Goal: Task Accomplishment & Management: Use online tool/utility

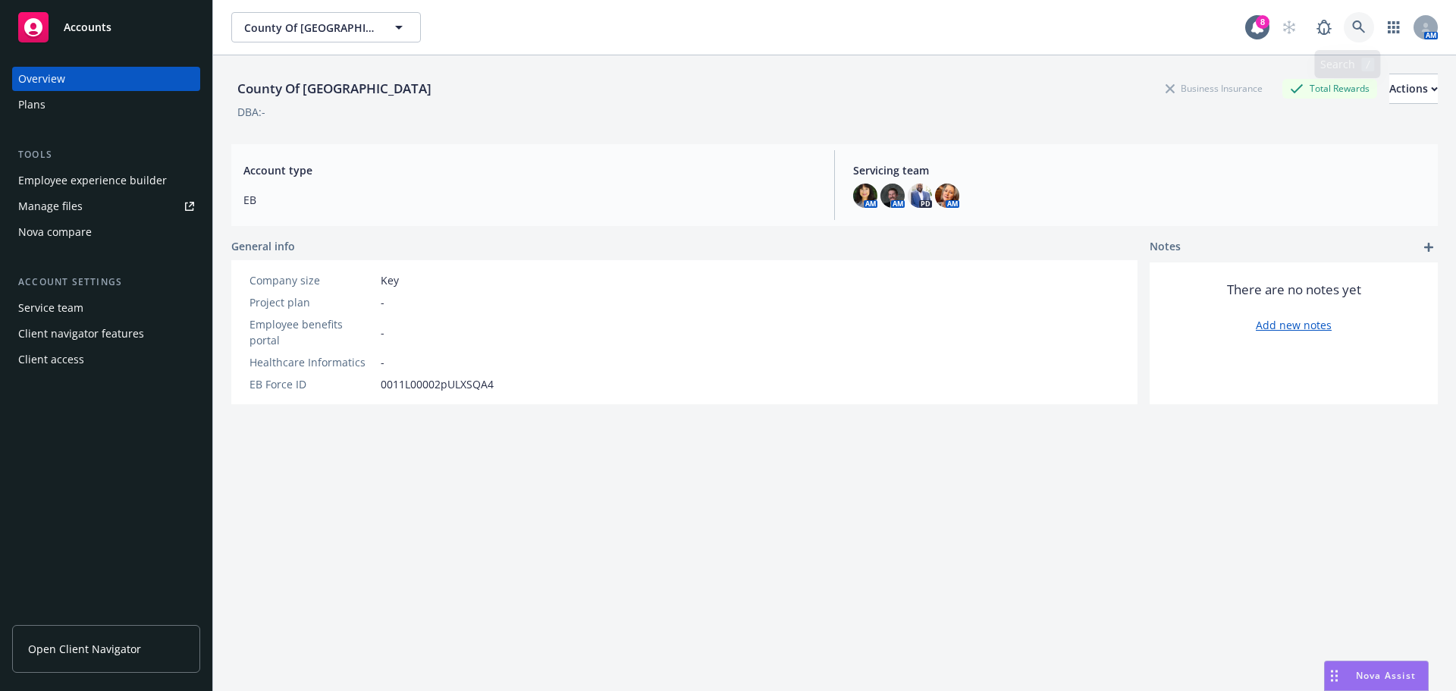
click at [1352, 24] on icon at bounding box center [1358, 26] width 13 height 13
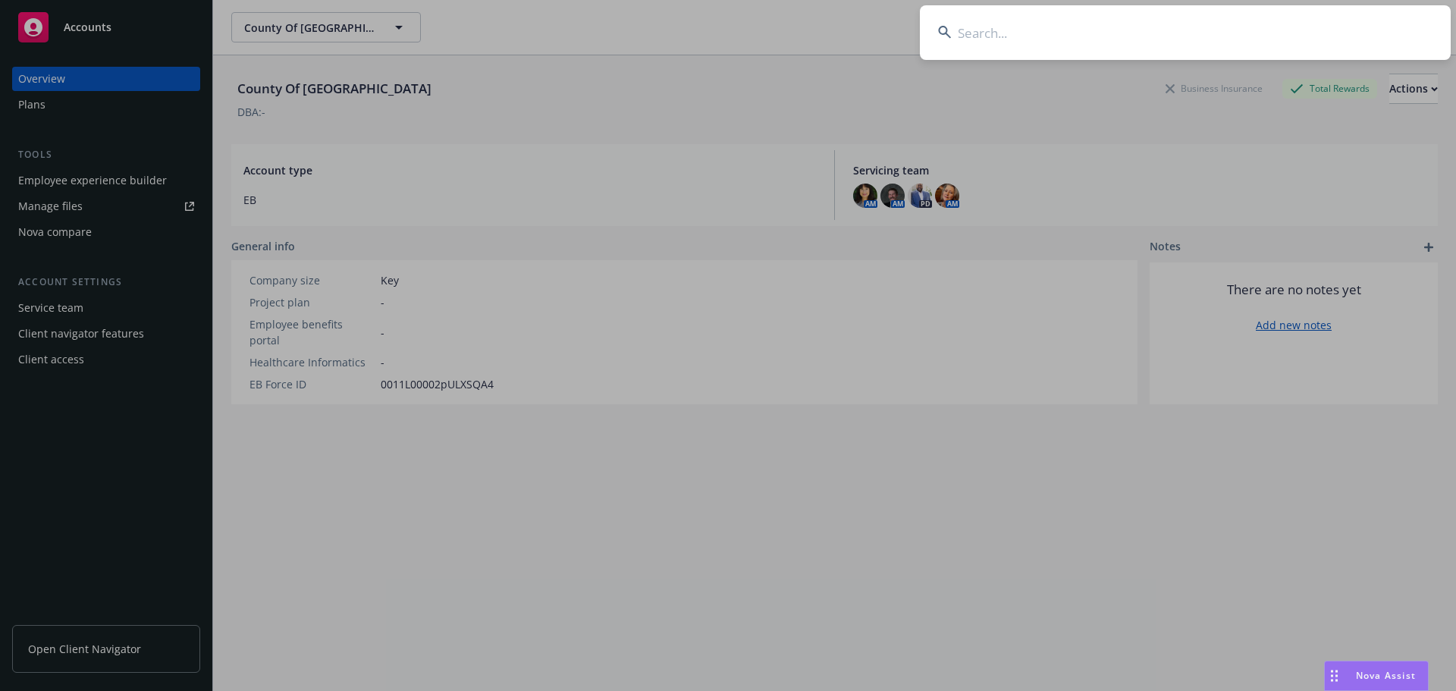
click at [1033, 30] on input at bounding box center [1185, 32] width 531 height 55
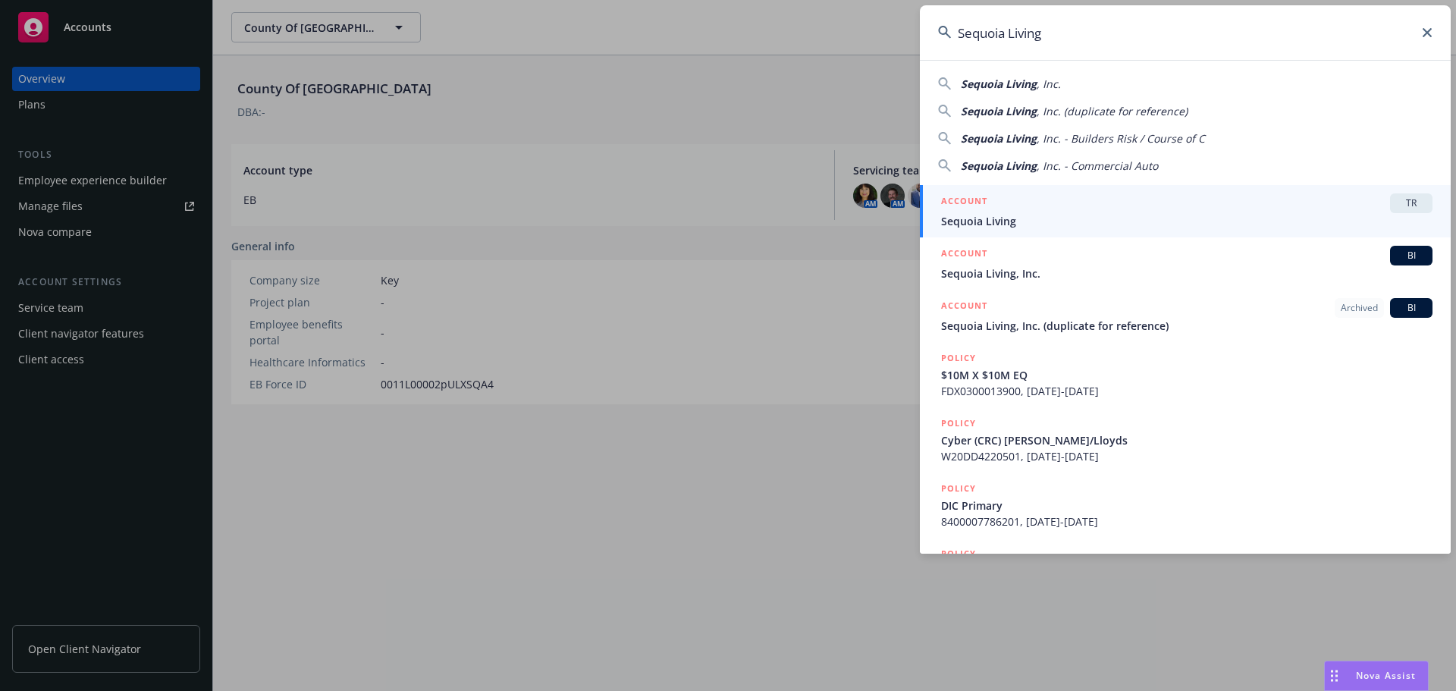
type input "Sequoia Living"
click at [1399, 200] on span "TR" at bounding box center [1411, 203] width 30 height 14
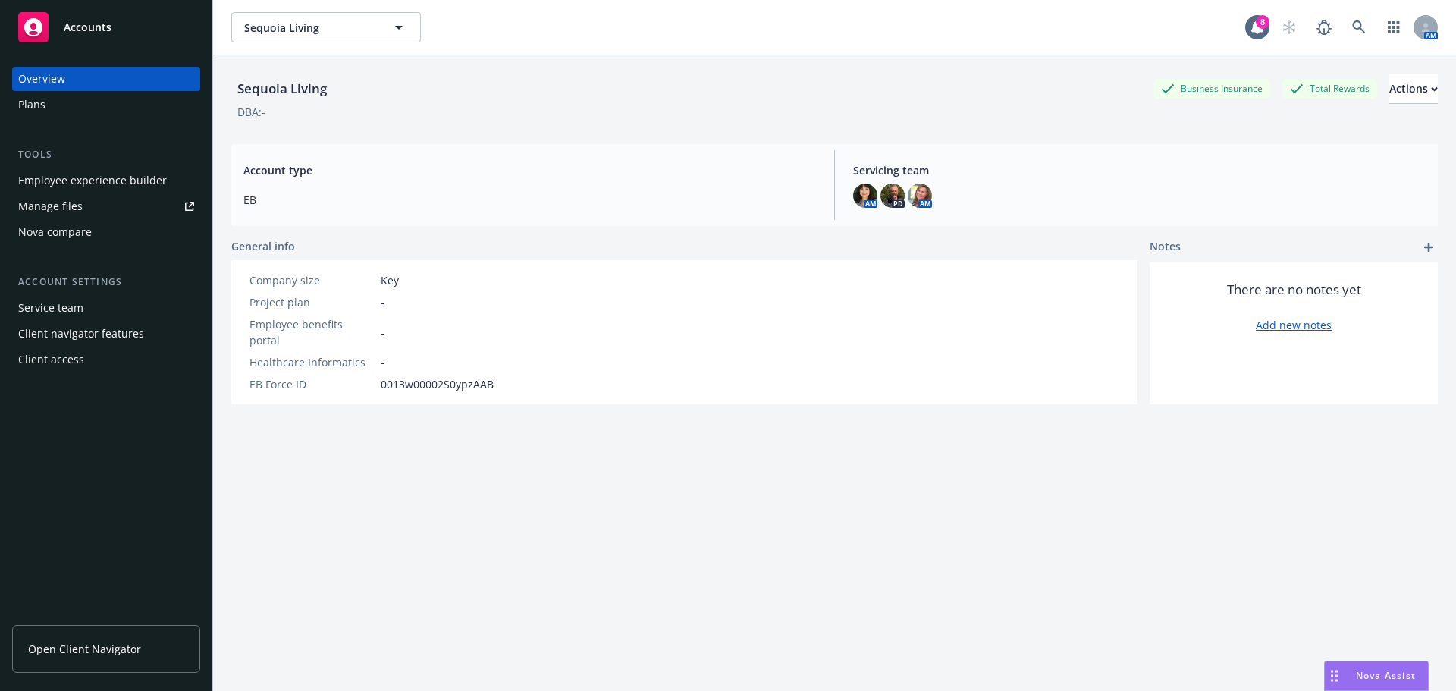
click at [1372, 674] on span "Nova Assist" at bounding box center [1386, 675] width 60 height 13
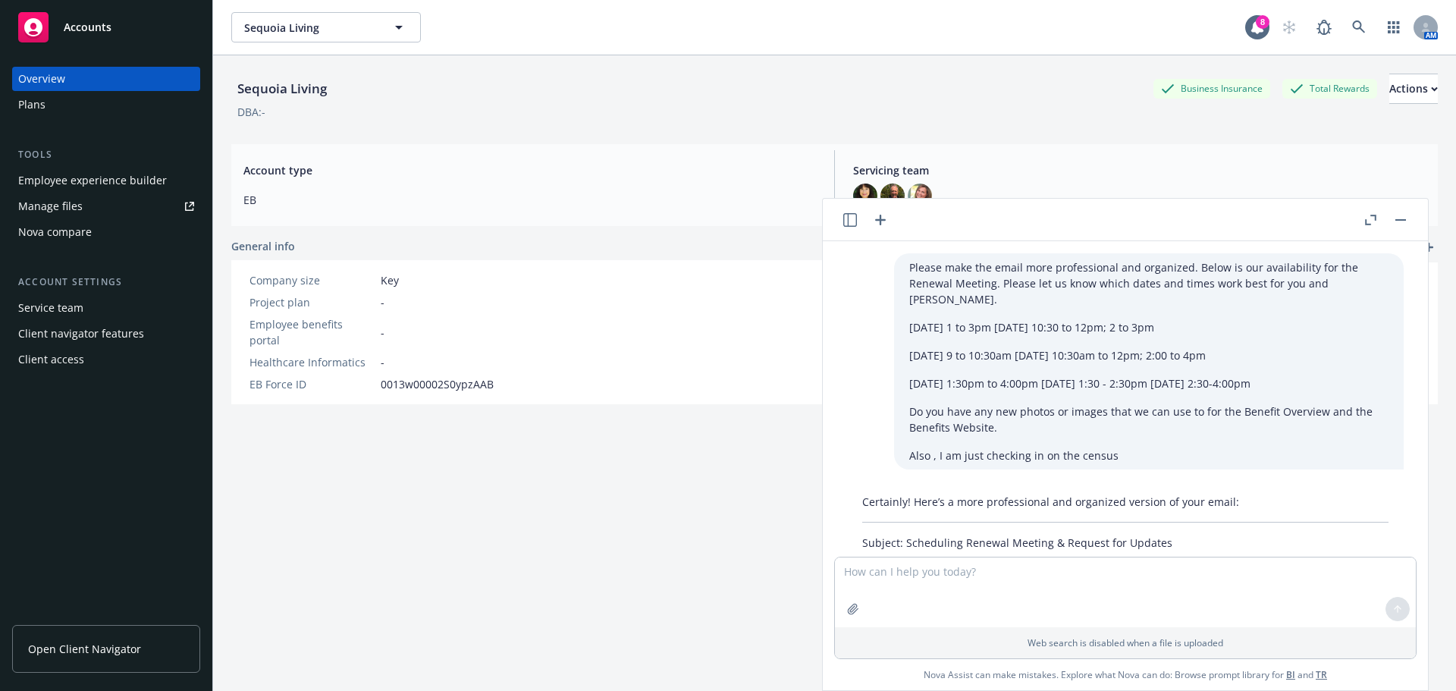
click at [604, 240] on div "General info" at bounding box center [684, 246] width 906 height 16
click at [891, 110] on div "DBA: -" at bounding box center [834, 112] width 1206 height 16
drag, startPoint x: 1218, startPoint y: 114, endPoint x: 1391, endPoint y: 15, distance: 199.4
click at [1223, 110] on div "DBA: -" at bounding box center [834, 112] width 1206 height 16
click at [1047, 127] on div "Sequoia Living Business Insurance Total Rewards Actions DBA: -" at bounding box center [834, 93] width 1206 height 77
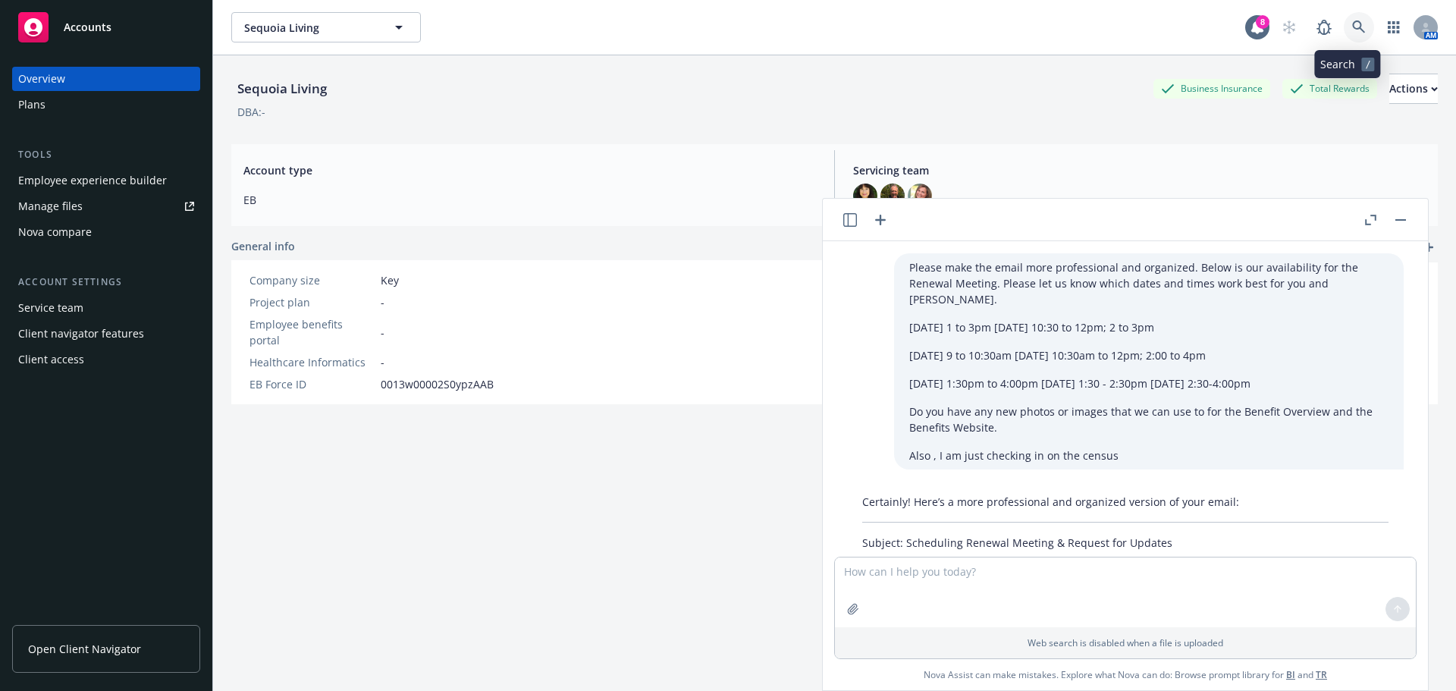
click at [1352, 24] on icon at bounding box center [1359, 27] width 14 height 14
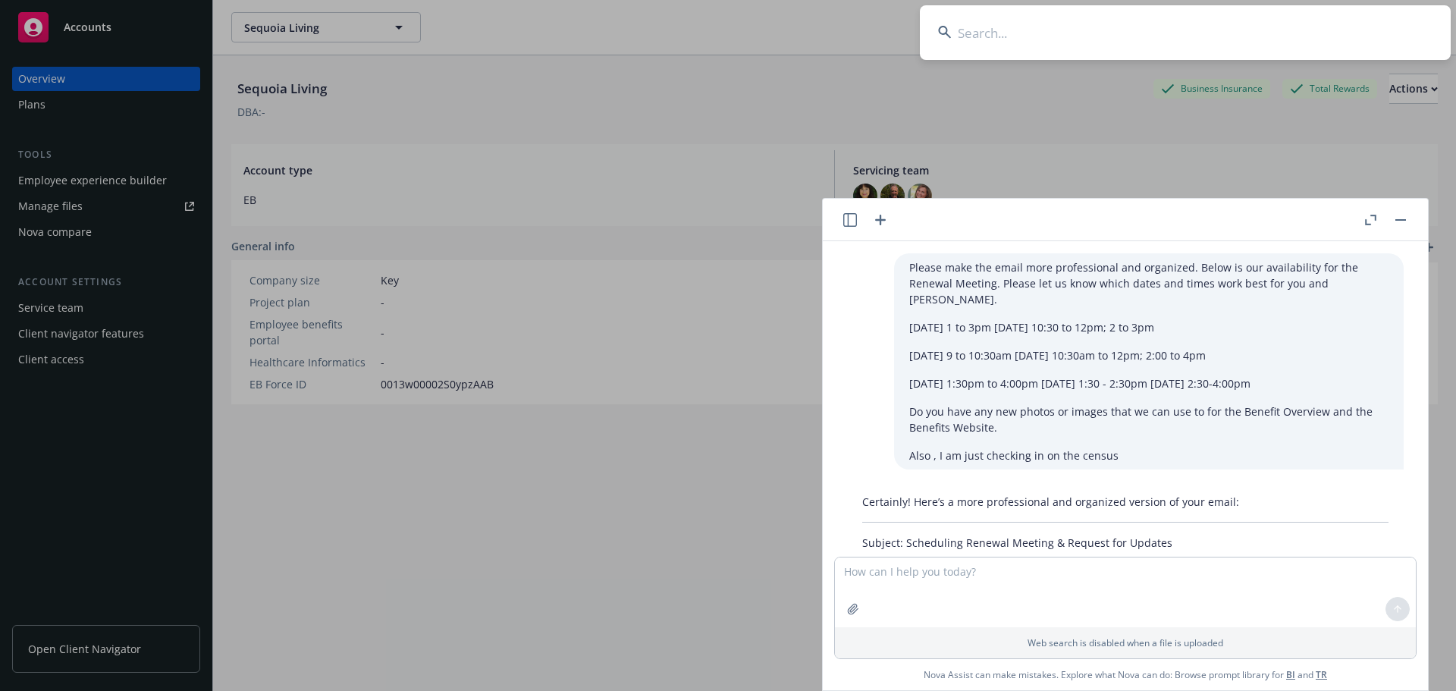
click at [1401, 219] on rect "button" at bounding box center [1400, 220] width 11 height 2
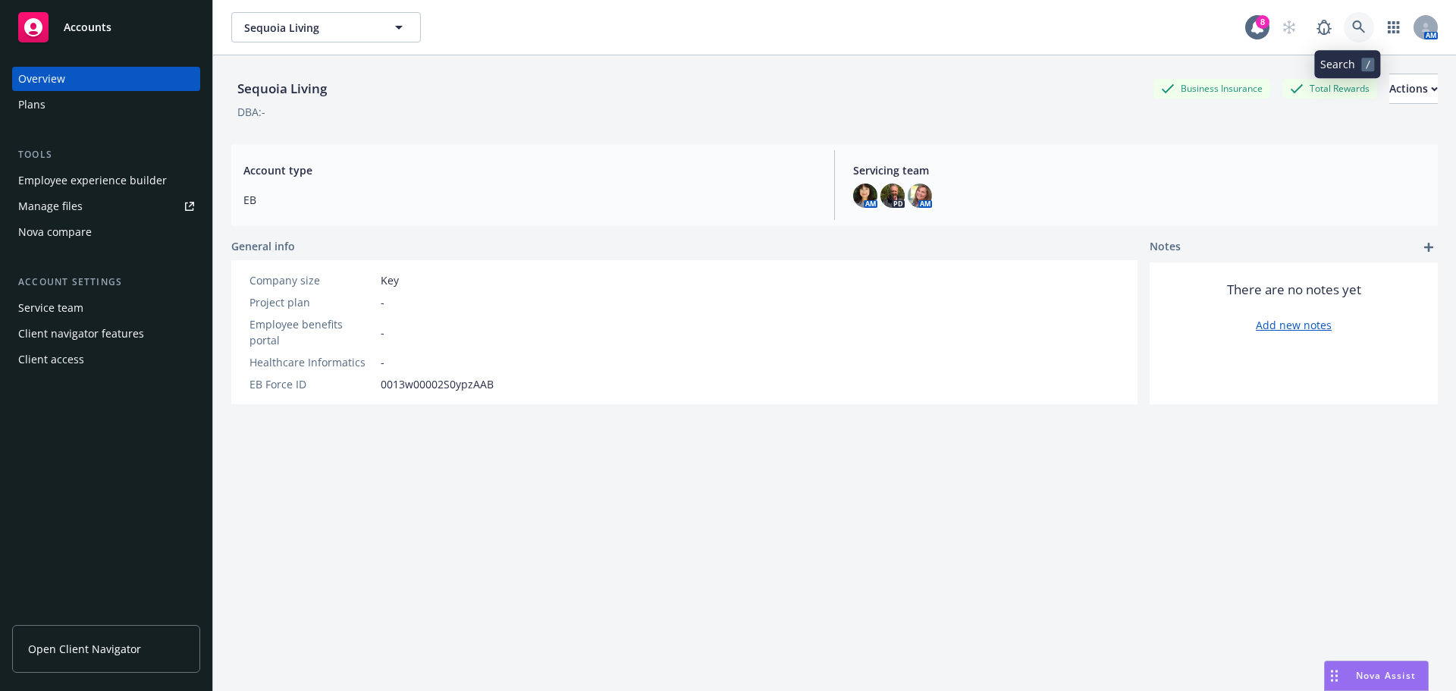
click at [1344, 23] on link at bounding box center [1359, 27] width 30 height 30
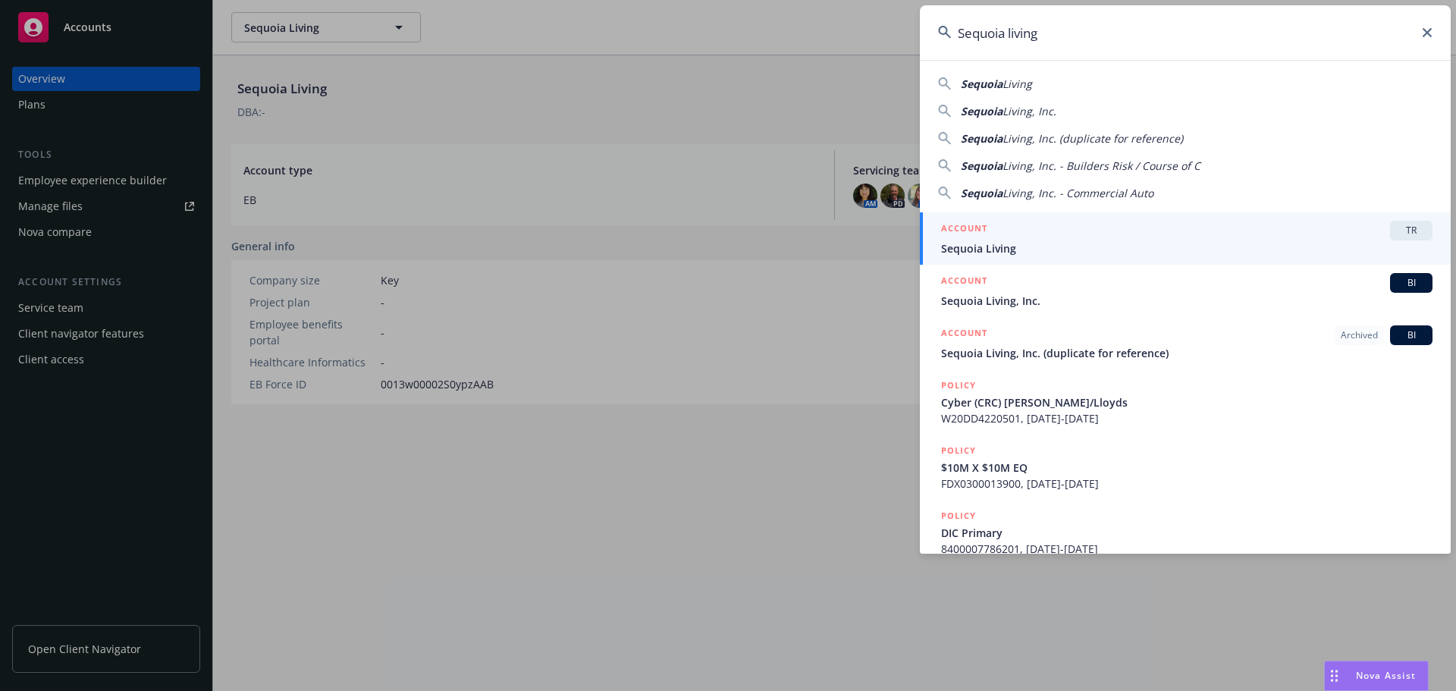
type input "Sequoia living"
click at [1055, 237] on div "ACCOUNT TR" at bounding box center [1186, 231] width 491 height 20
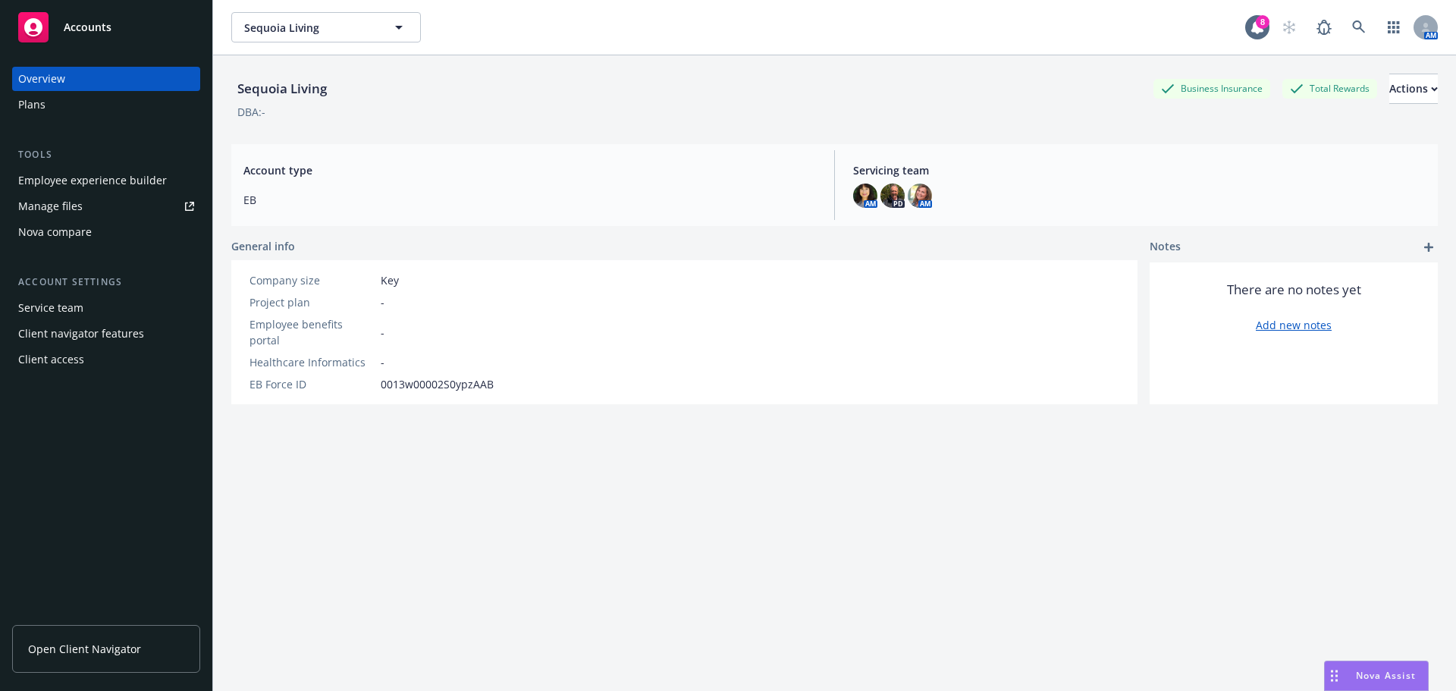
click at [50, 73] on div "Overview" at bounding box center [41, 79] width 47 height 24
click at [36, 105] on div "Plans" at bounding box center [31, 104] width 27 height 24
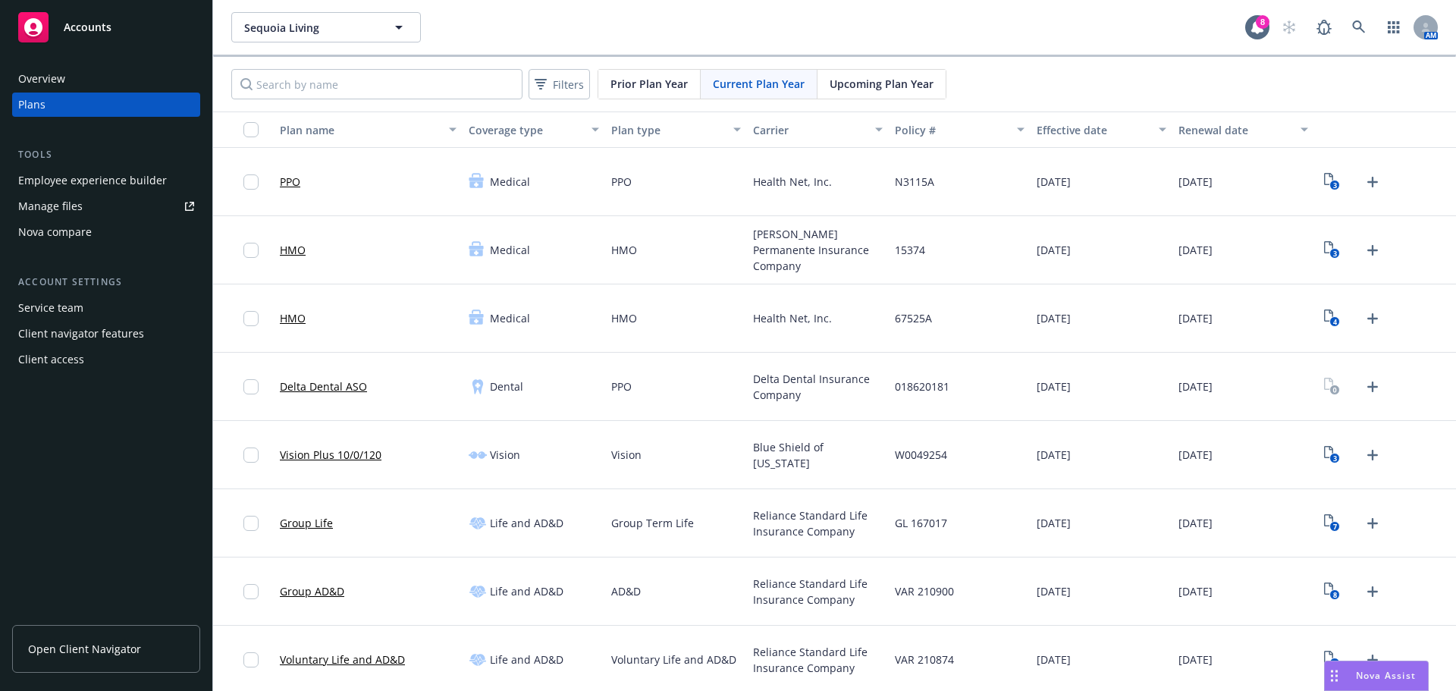
click at [47, 77] on div "Overview" at bounding box center [41, 79] width 47 height 24
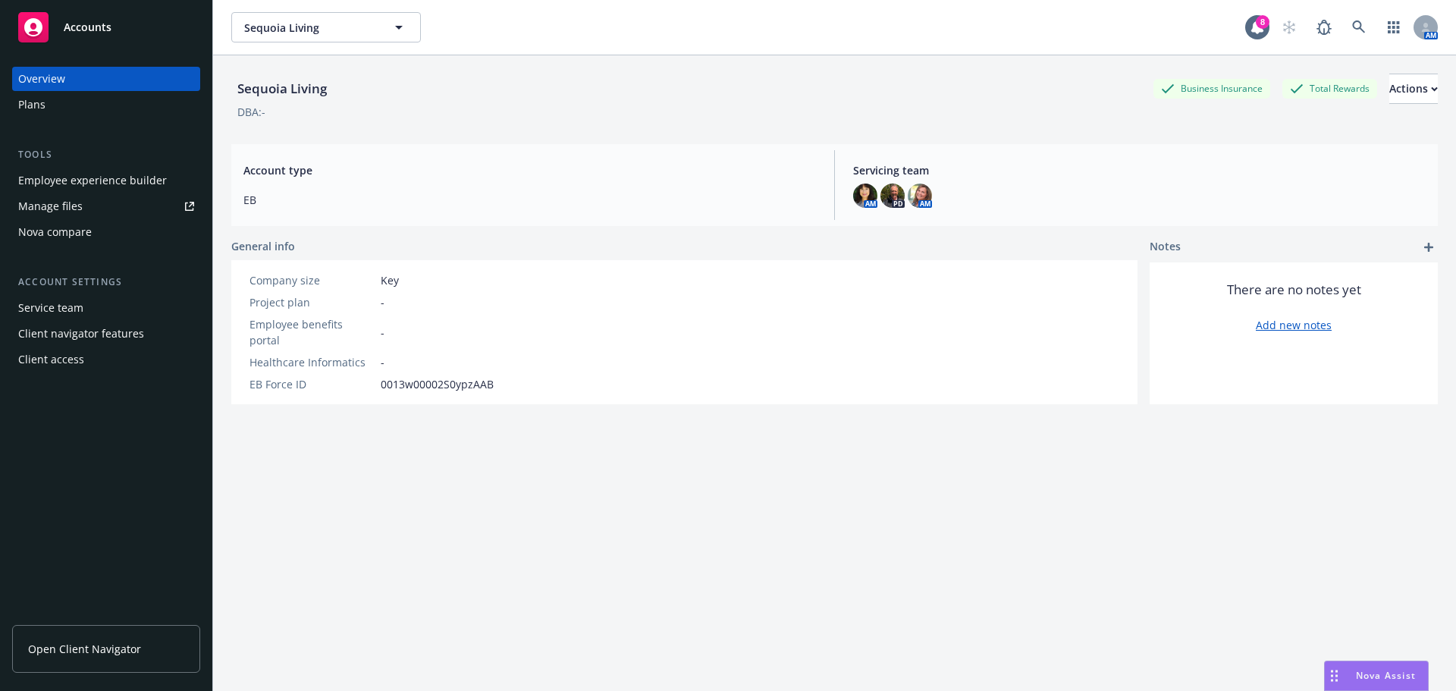
click at [77, 177] on div "Employee experience builder" at bounding box center [92, 180] width 149 height 24
click at [42, 646] on span "Open Client Navigator" at bounding box center [84, 649] width 113 height 16
click at [76, 648] on span "Open Client Navigator" at bounding box center [84, 649] width 113 height 16
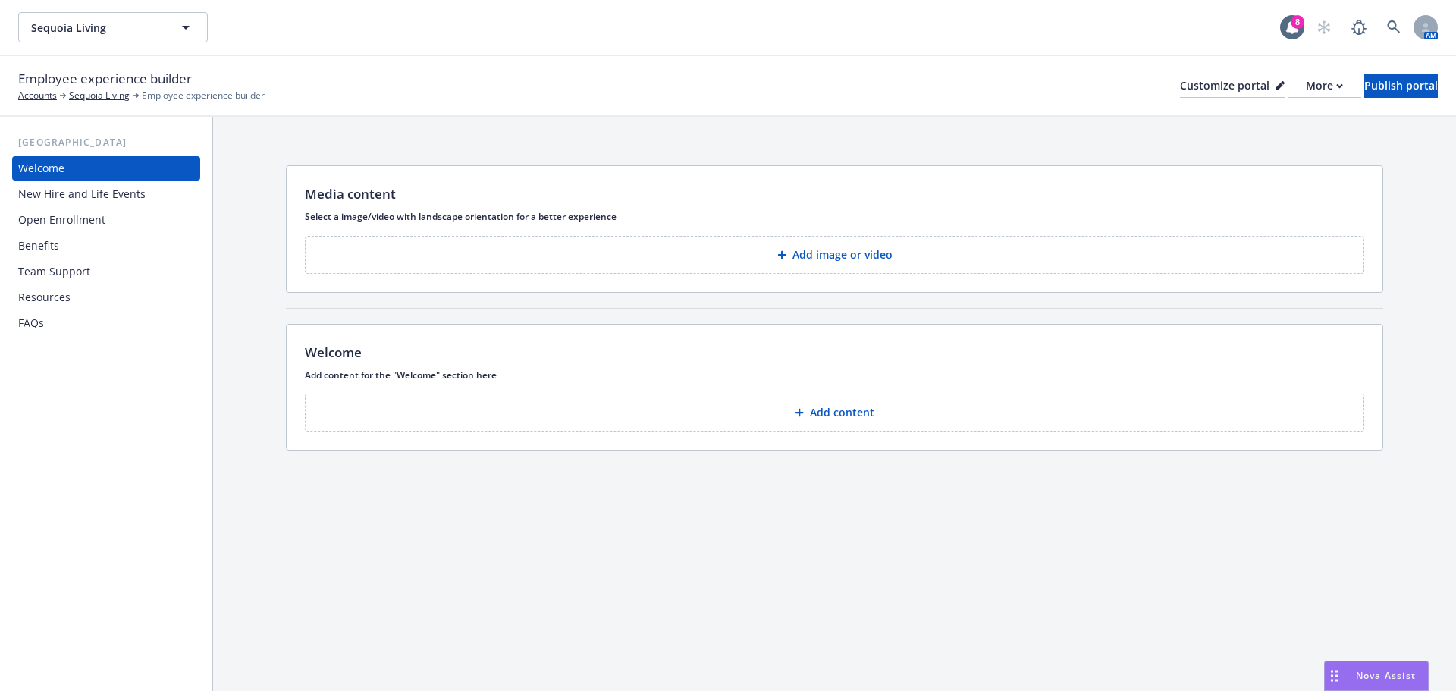
click at [1360, 670] on span "Nova Assist" at bounding box center [1386, 675] width 60 height 13
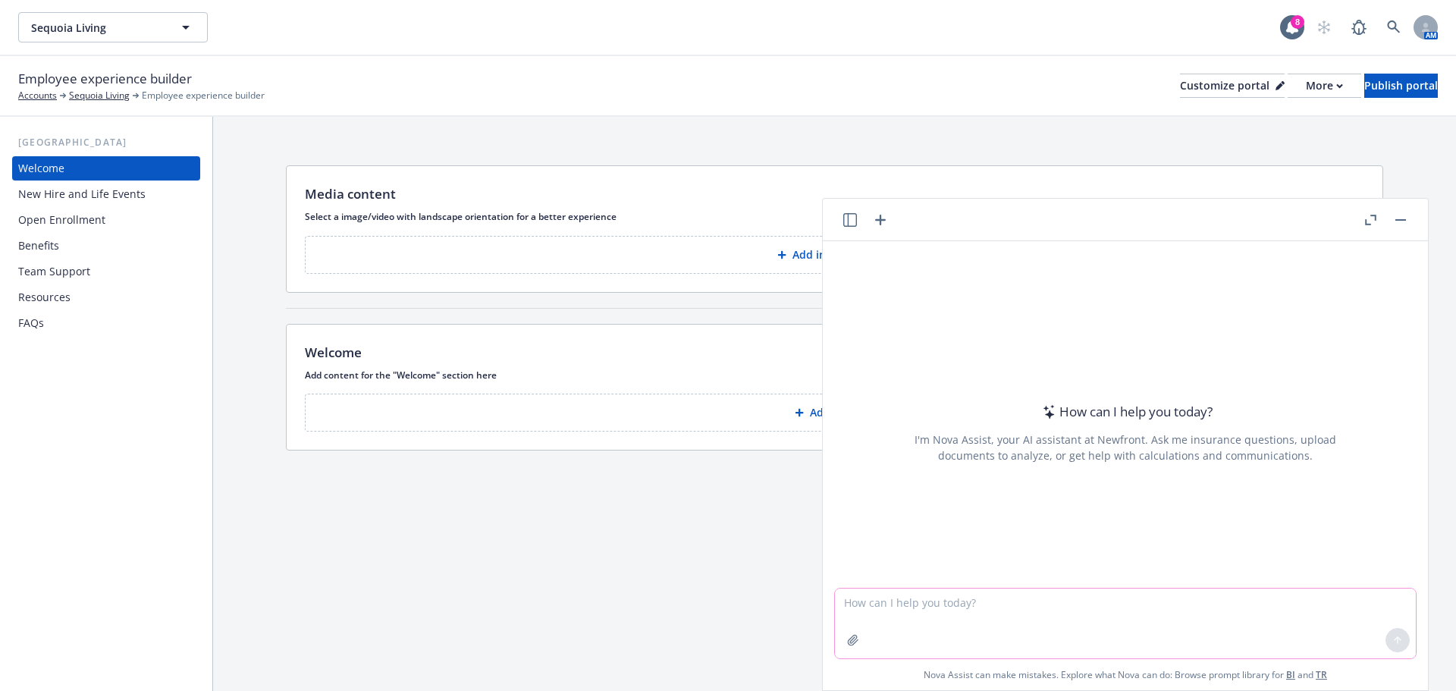
click at [878, 600] on textarea at bounding box center [1125, 623] width 581 height 70
paste textarea "Please see below the availability for the Navigator Demo. Let us know which dat…"
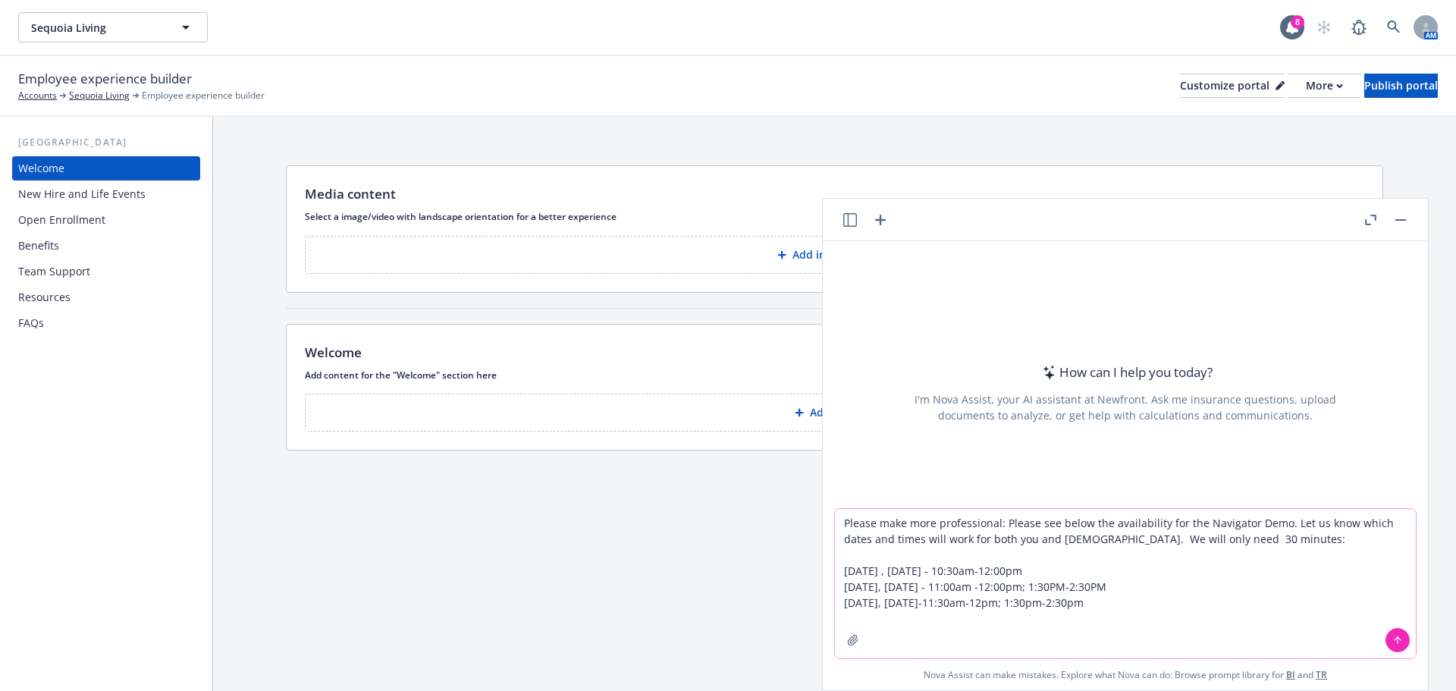
type textarea "Please make more professional: Please see below the availability for the Naviga…"
click at [1392, 639] on icon at bounding box center [1397, 640] width 11 height 11
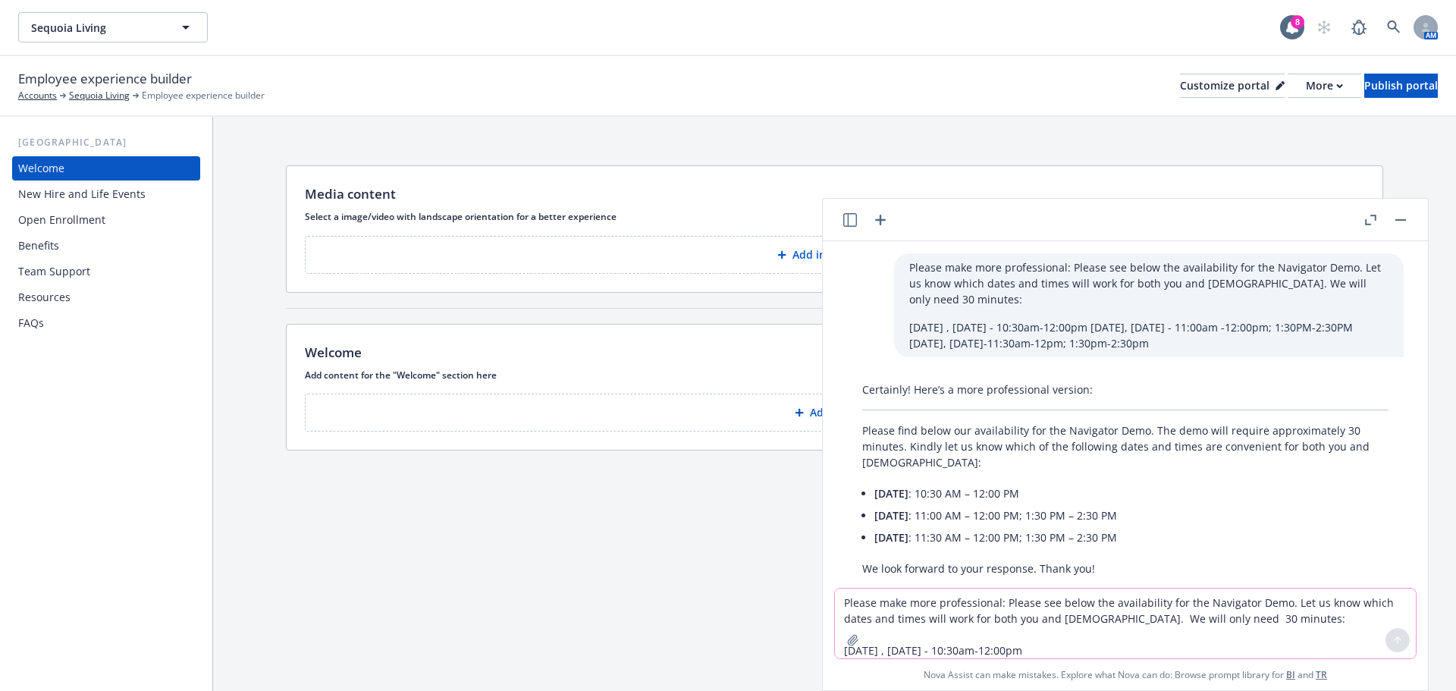
scroll to position [15, 0]
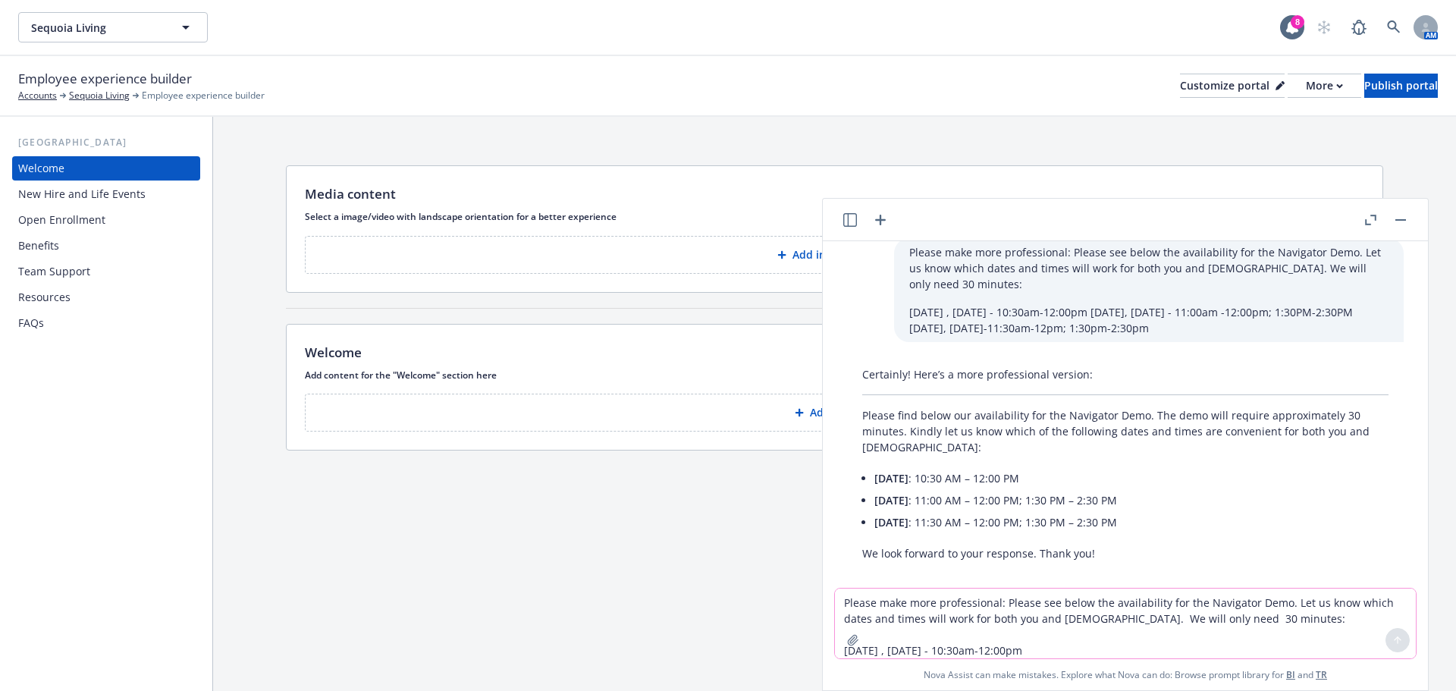
click at [875, 603] on textarea "Please make more professional: Please see below the availability for the Naviga…" at bounding box center [1125, 623] width 581 height 70
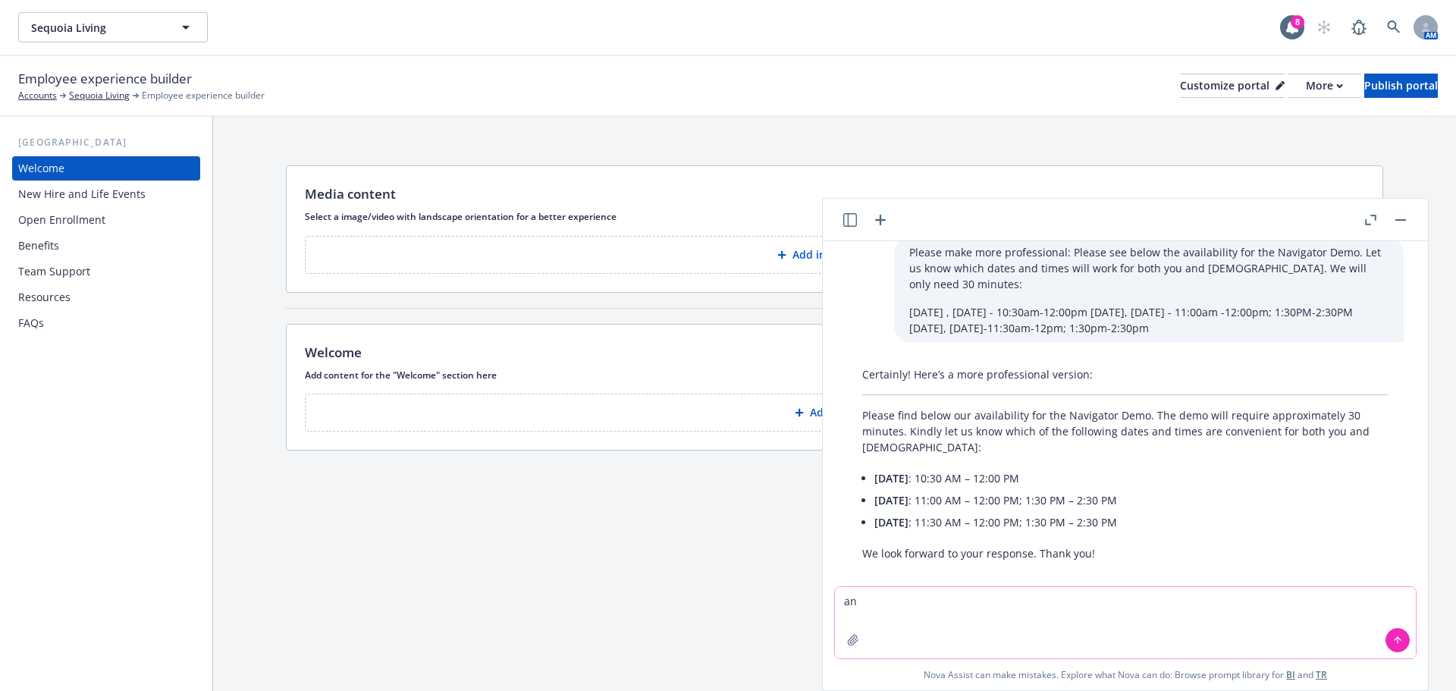
type textarea "a"
type textarea "Another version please"
click at [1393, 641] on icon at bounding box center [1397, 640] width 11 height 11
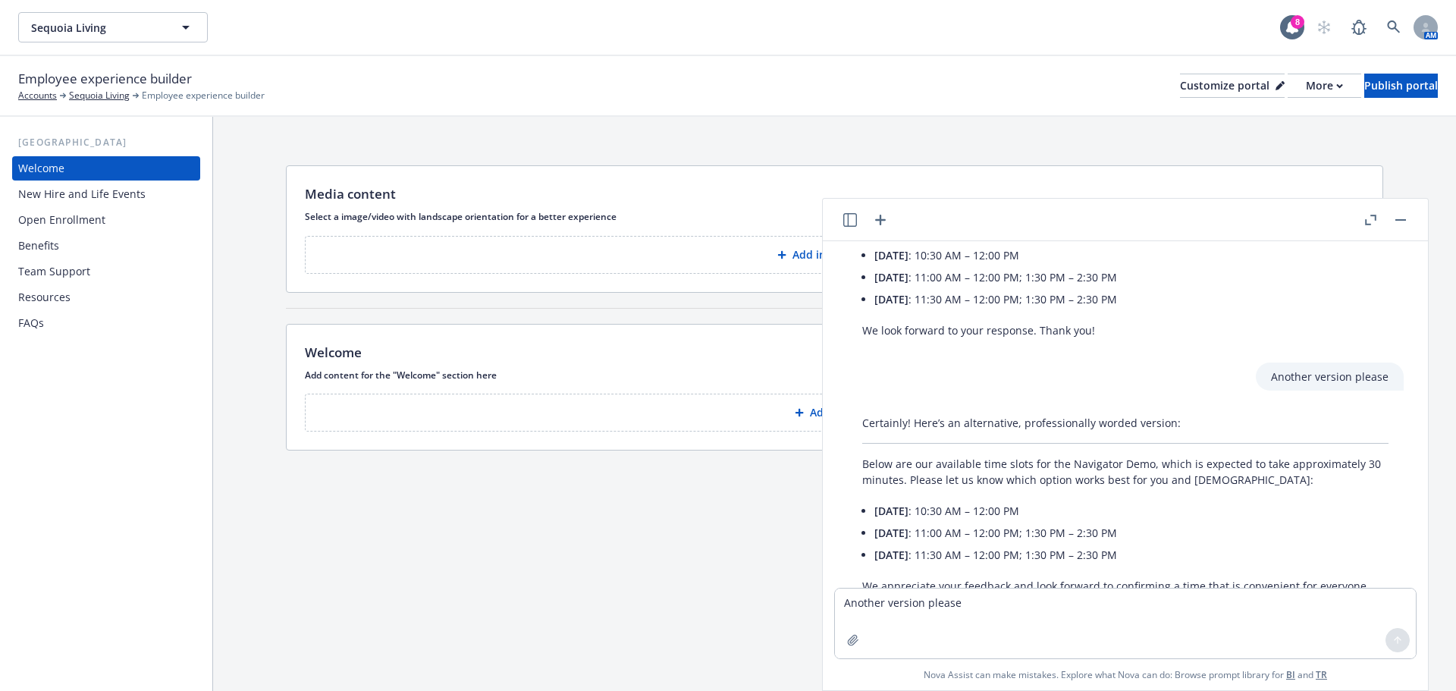
scroll to position [271, 0]
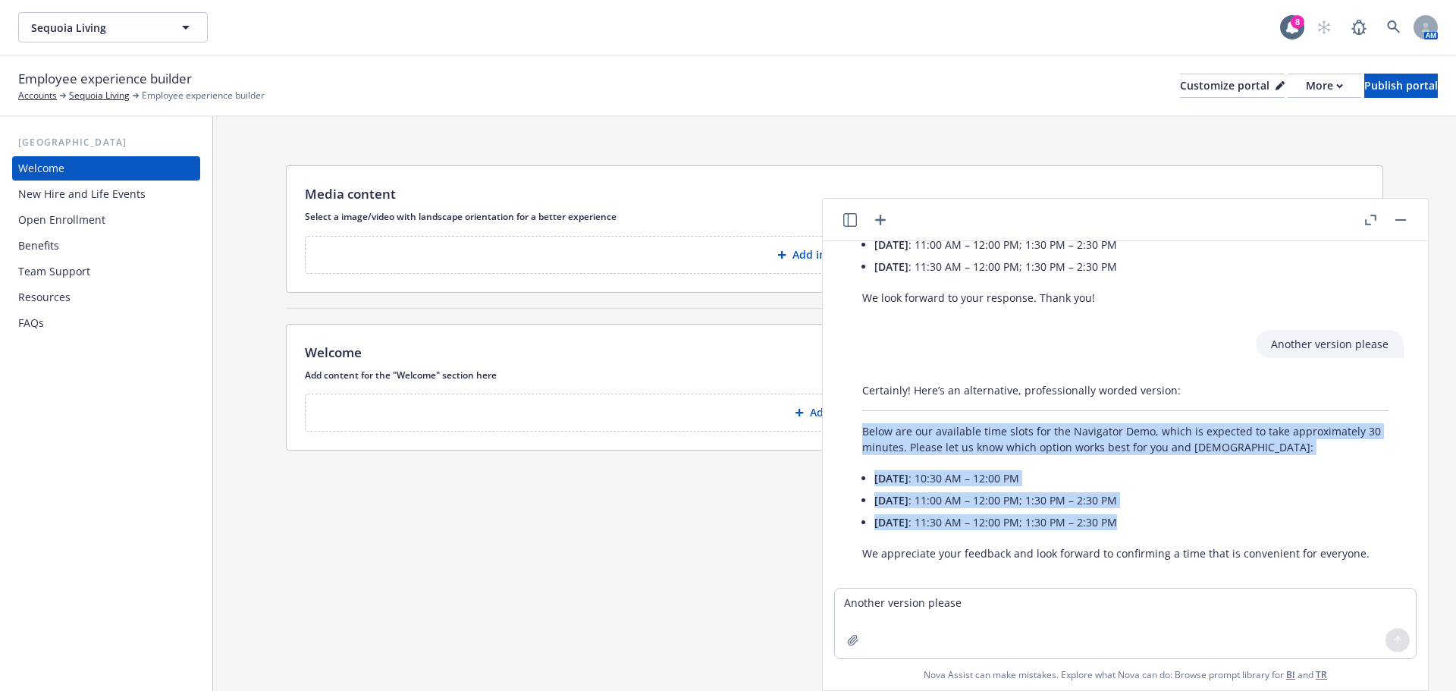
drag, startPoint x: 862, startPoint y: 409, endPoint x: 1237, endPoint y: 514, distance: 389.1
click at [1240, 515] on div "Certainly! Here’s an alternative, professionally worded version: Below are our …" at bounding box center [1125, 471] width 557 height 191
copy div "Below are our available time slots for the Navigator Demo, which is expected to…"
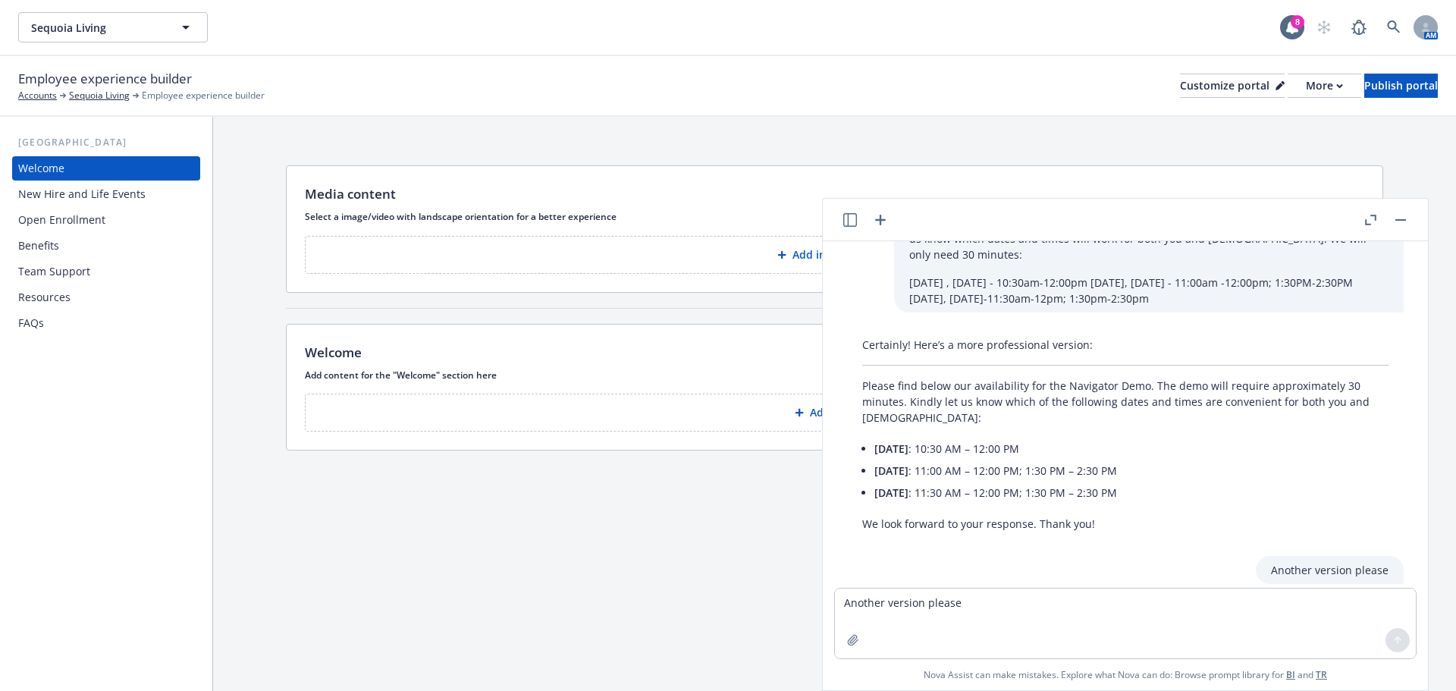
scroll to position [43, 0]
click at [985, 532] on div "Please make more professional: Please see below the availability for the Naviga…" at bounding box center [1125, 414] width 605 height 346
click at [1099, 517] on p "We look forward to your response. Thank you!" at bounding box center [1125, 525] width 526 height 16
drag, startPoint x: 862, startPoint y: 506, endPoint x: 1103, endPoint y: 513, distance: 241.2
click at [1103, 517] on p "We look forward to your response. Thank you!" at bounding box center [1125, 525] width 526 height 16
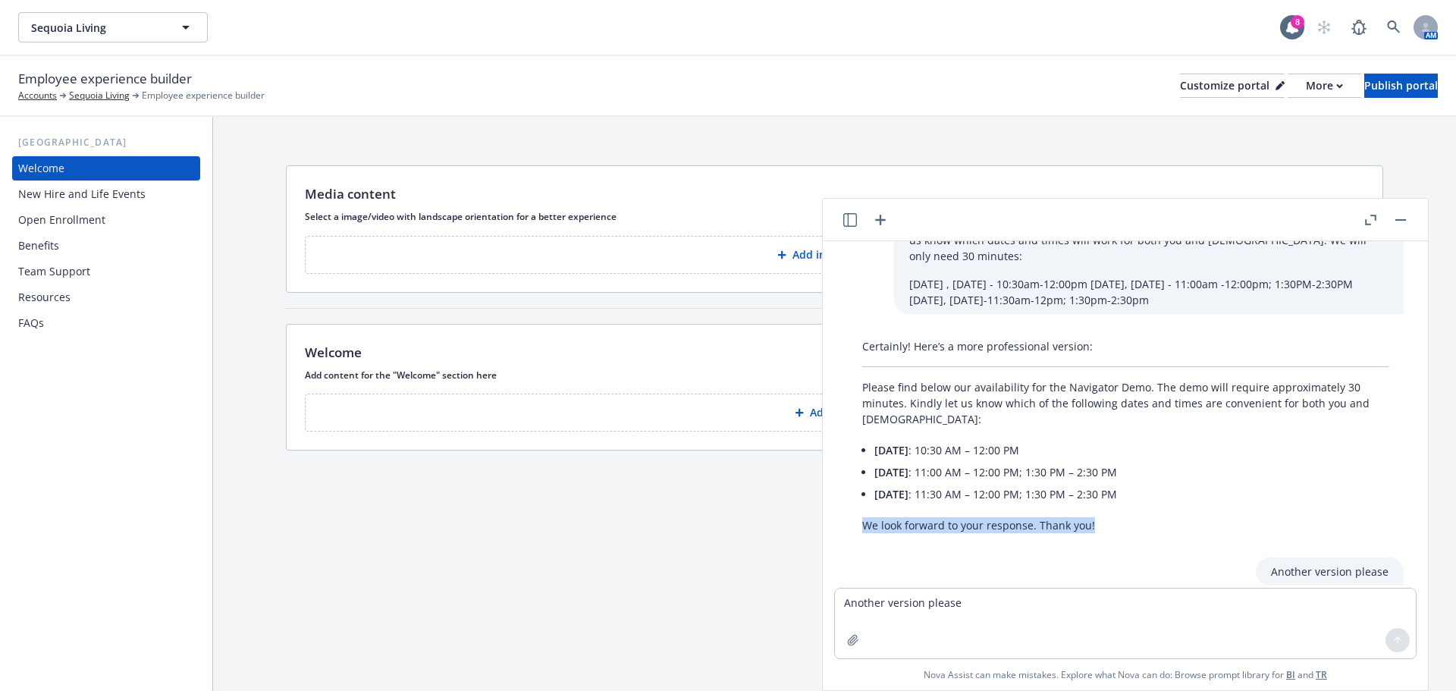
copy p "We look forward to your response. Thank you!"
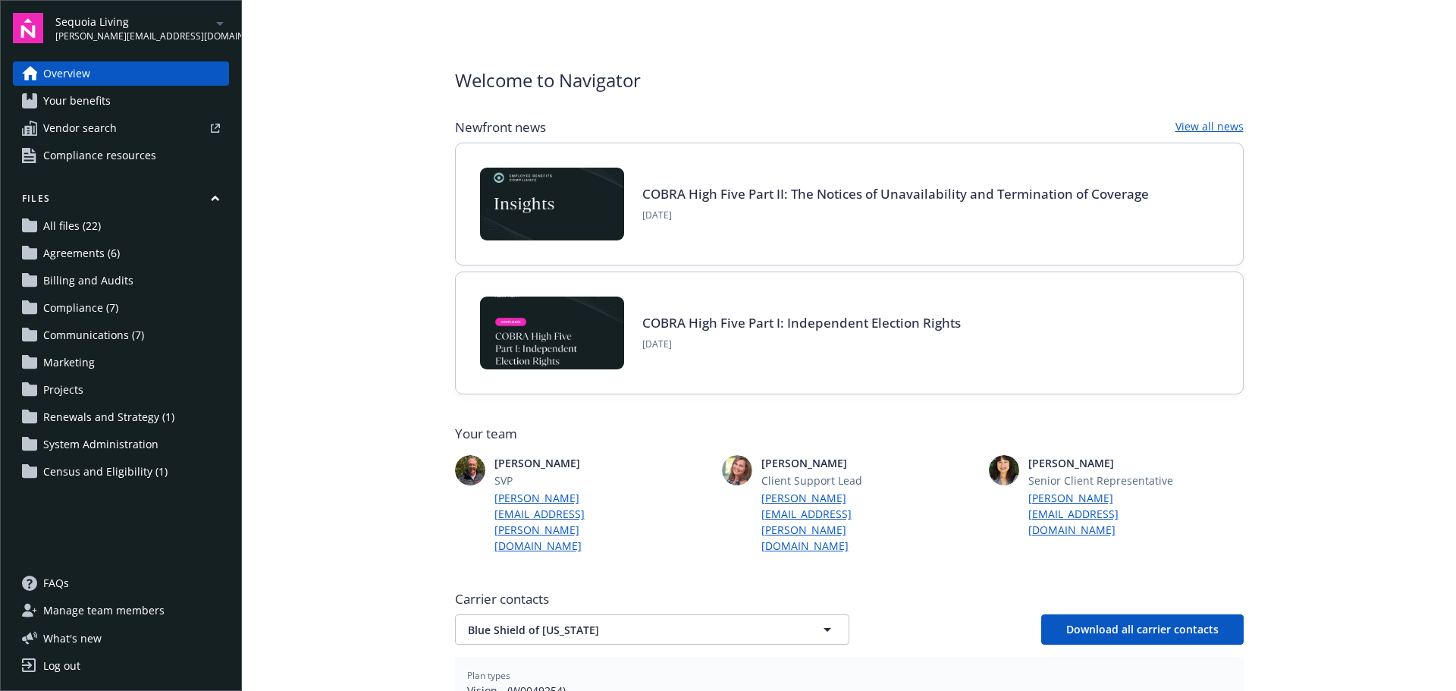
click at [84, 72] on span "Overview" at bounding box center [66, 73] width 47 height 24
click at [75, 103] on span "Your benefits" at bounding box center [76, 101] width 67 height 24
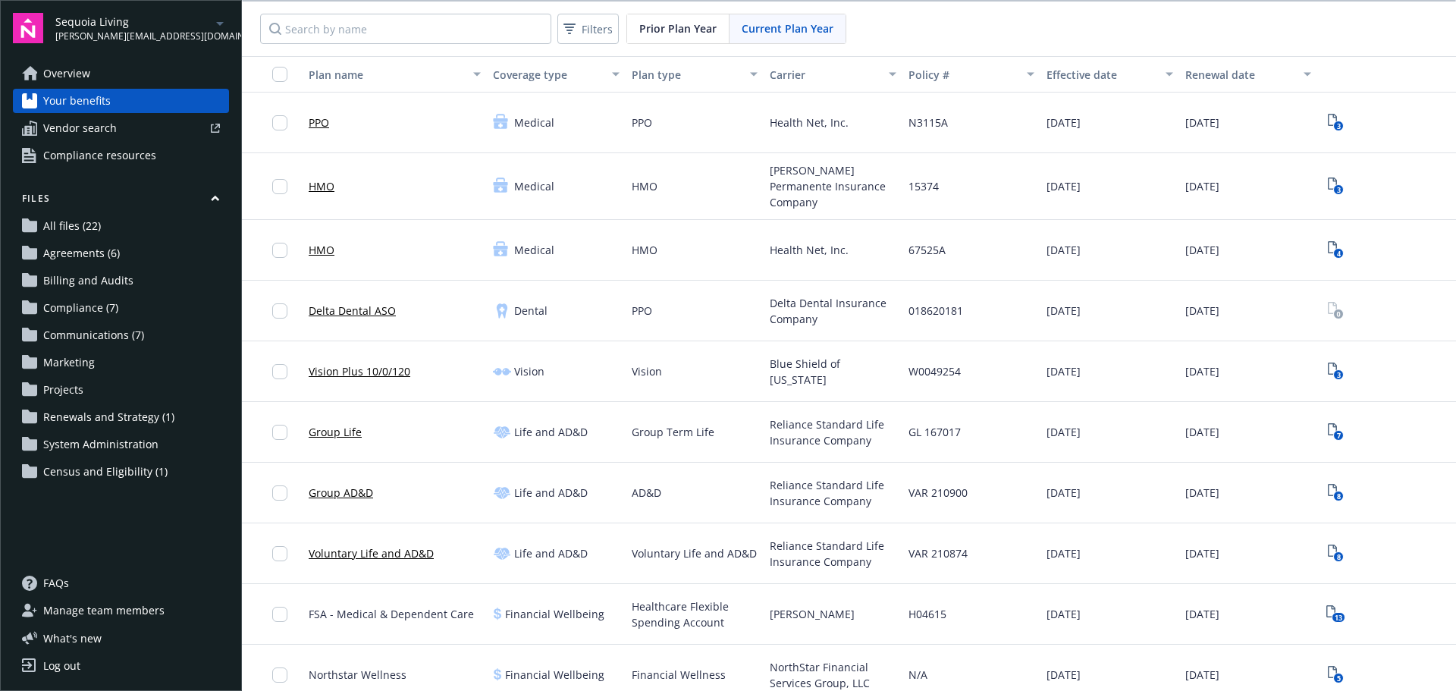
click at [75, 131] on span "Vendor search" at bounding box center [80, 128] width 74 height 24
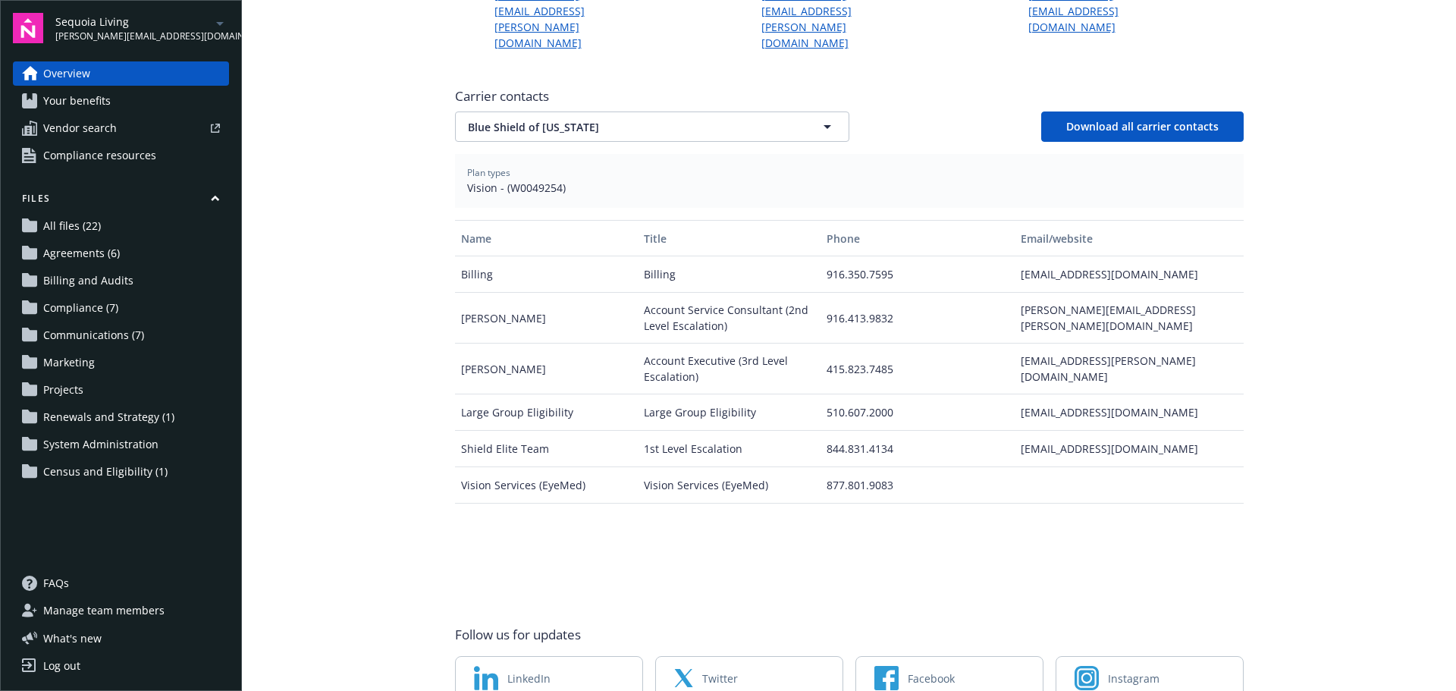
scroll to position [547, 0]
